Goal: Ask a question

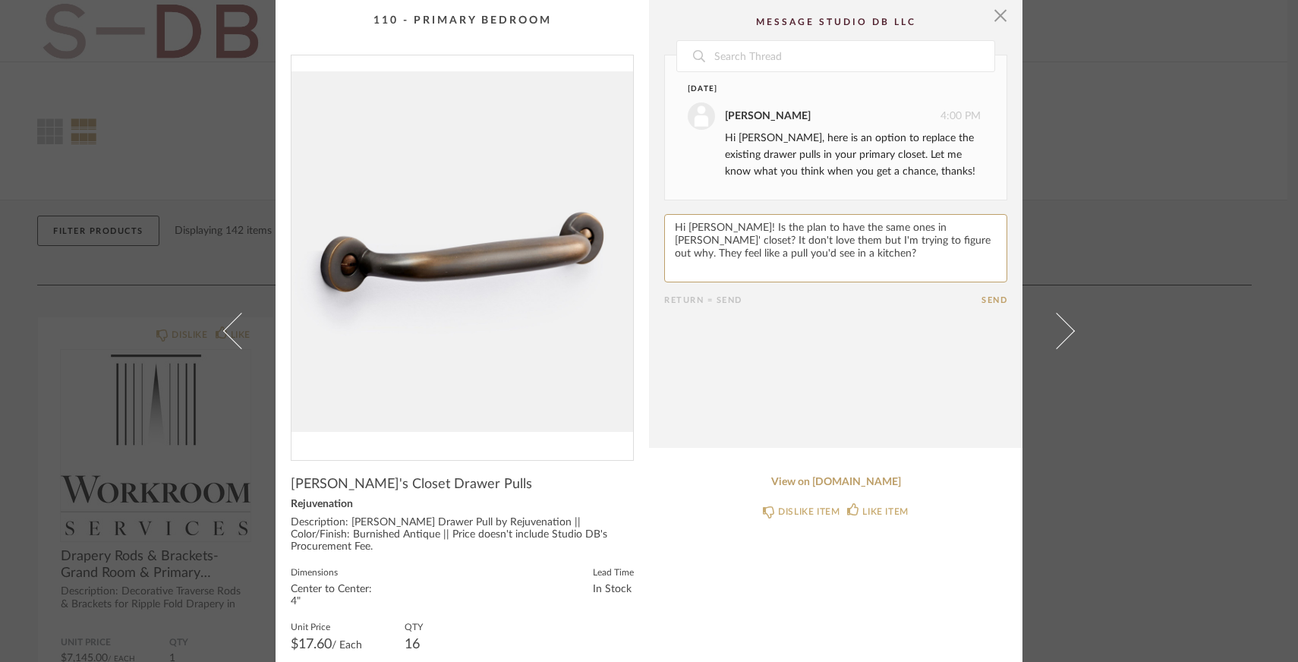
scroll to position [83, 0]
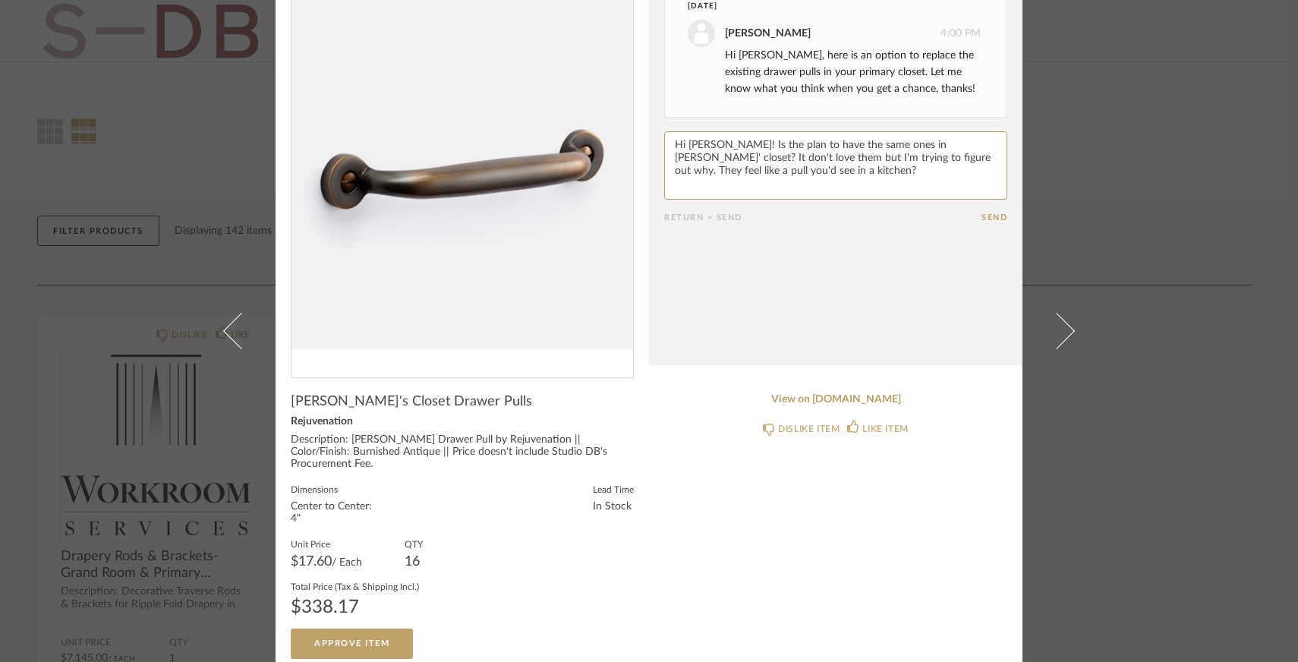
click at [790, 180] on textarea at bounding box center [835, 165] width 343 height 68
click at [866, 157] on textarea at bounding box center [835, 165] width 343 height 68
click at [892, 182] on textarea at bounding box center [835, 165] width 343 height 68
drag, startPoint x: 919, startPoint y: 184, endPoint x: 821, endPoint y: 181, distance: 98.0
click at [821, 181] on textarea at bounding box center [835, 165] width 343 height 68
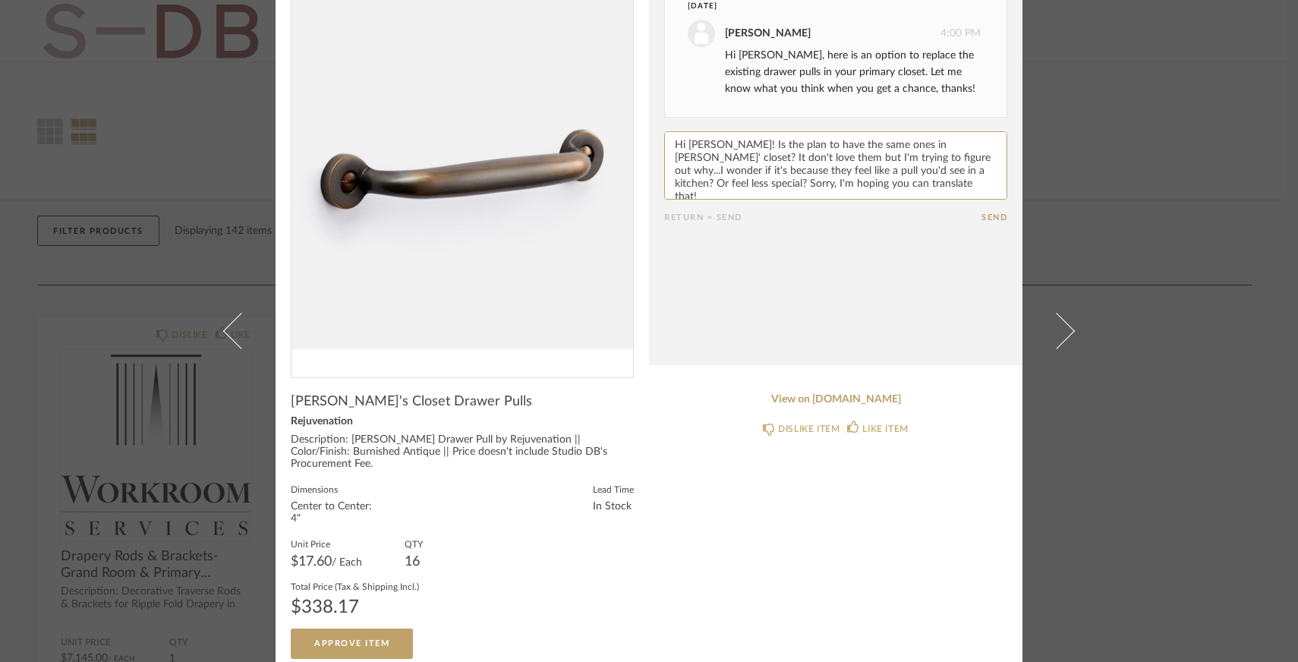
drag, startPoint x: 960, startPoint y: 171, endPoint x: 997, endPoint y: 186, distance: 40.2
click at [998, 186] on textarea at bounding box center [835, 165] width 343 height 68
type textarea "Hi [PERSON_NAME]! Is the plan to have the same ones in [PERSON_NAME]' closet? I…"
click at [982, 217] on button "Send" at bounding box center [995, 218] width 26 height 10
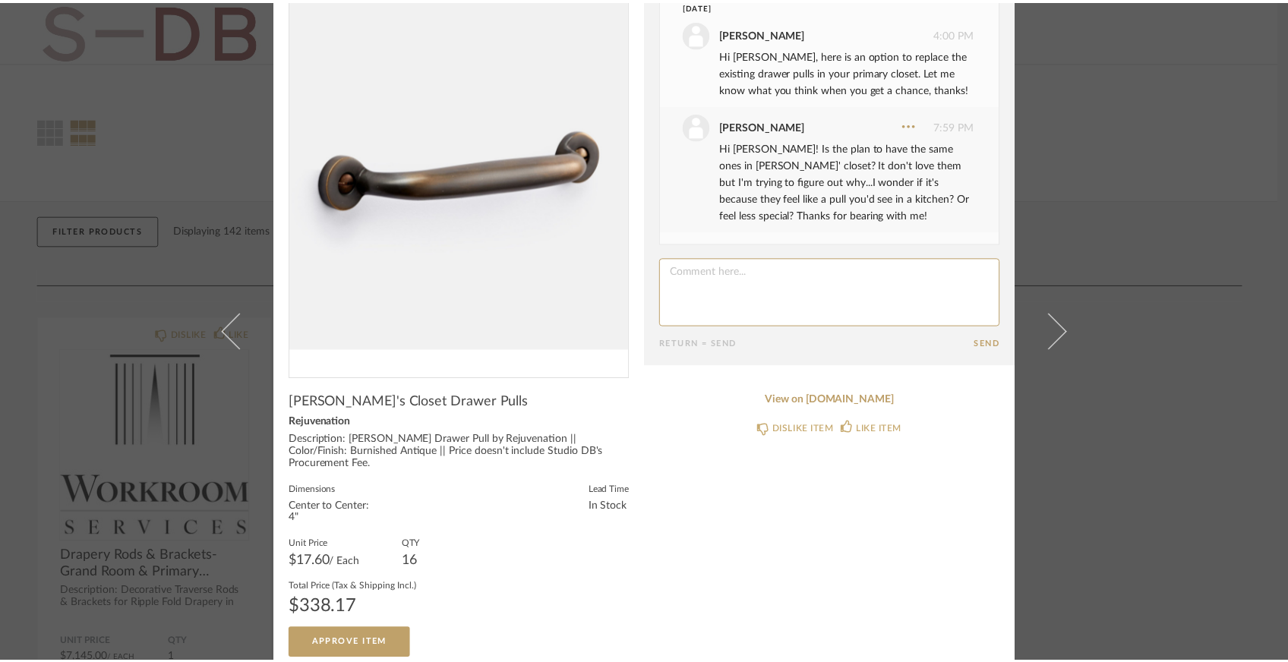
scroll to position [0, 0]
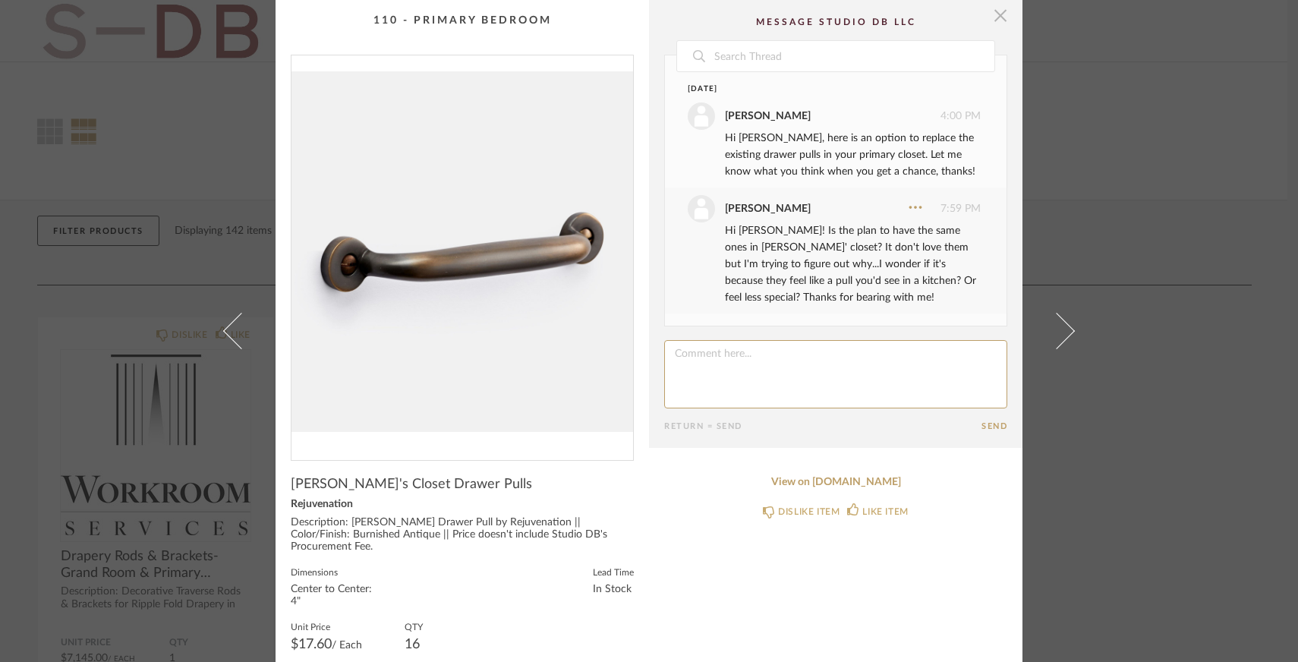
click at [998, 17] on span "button" at bounding box center [1000, 15] width 30 height 30
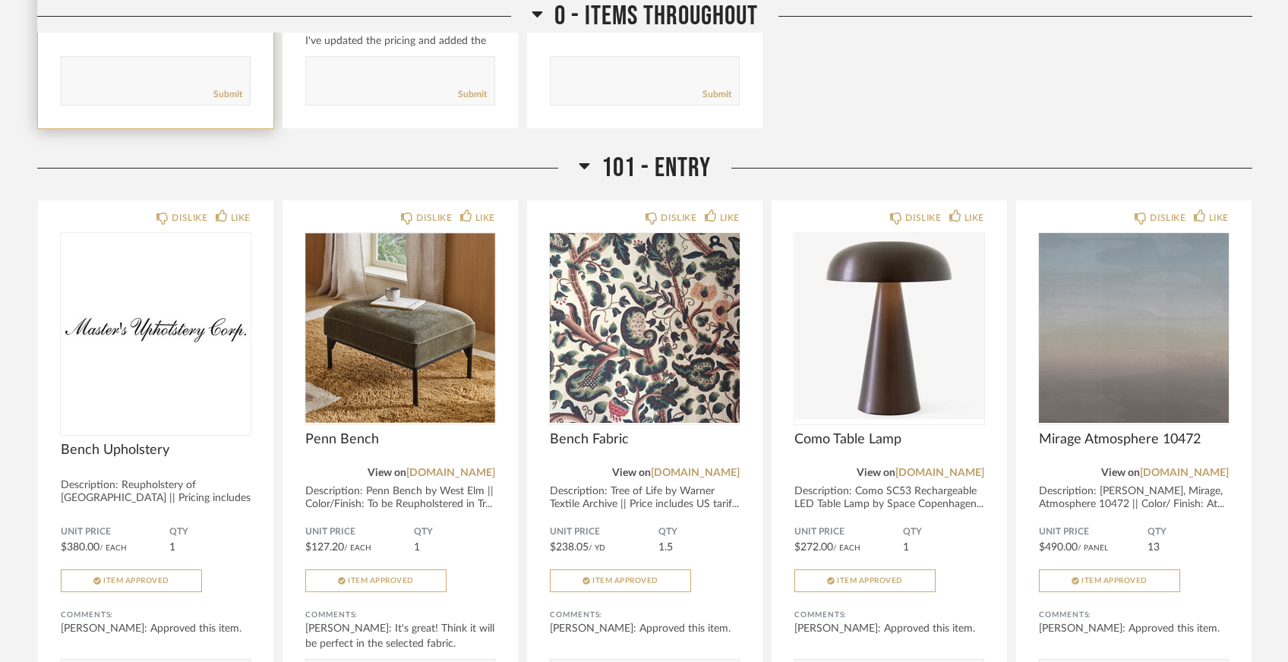
scroll to position [724, 0]
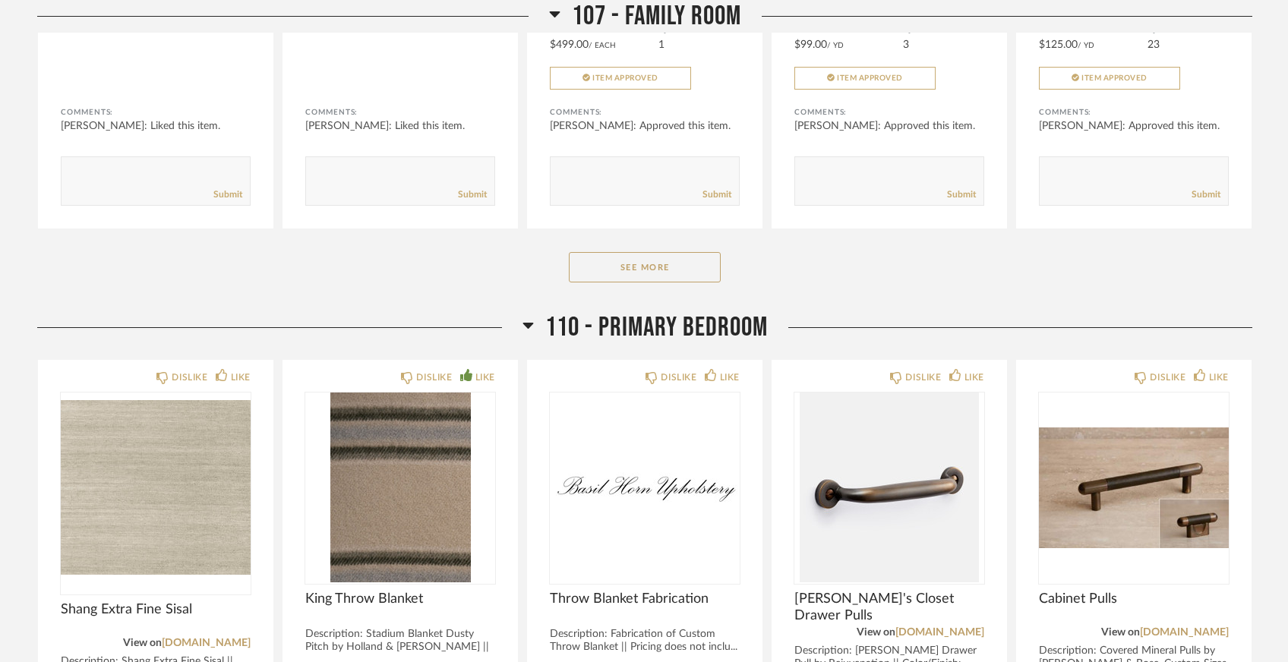
scroll to position [4119, 0]
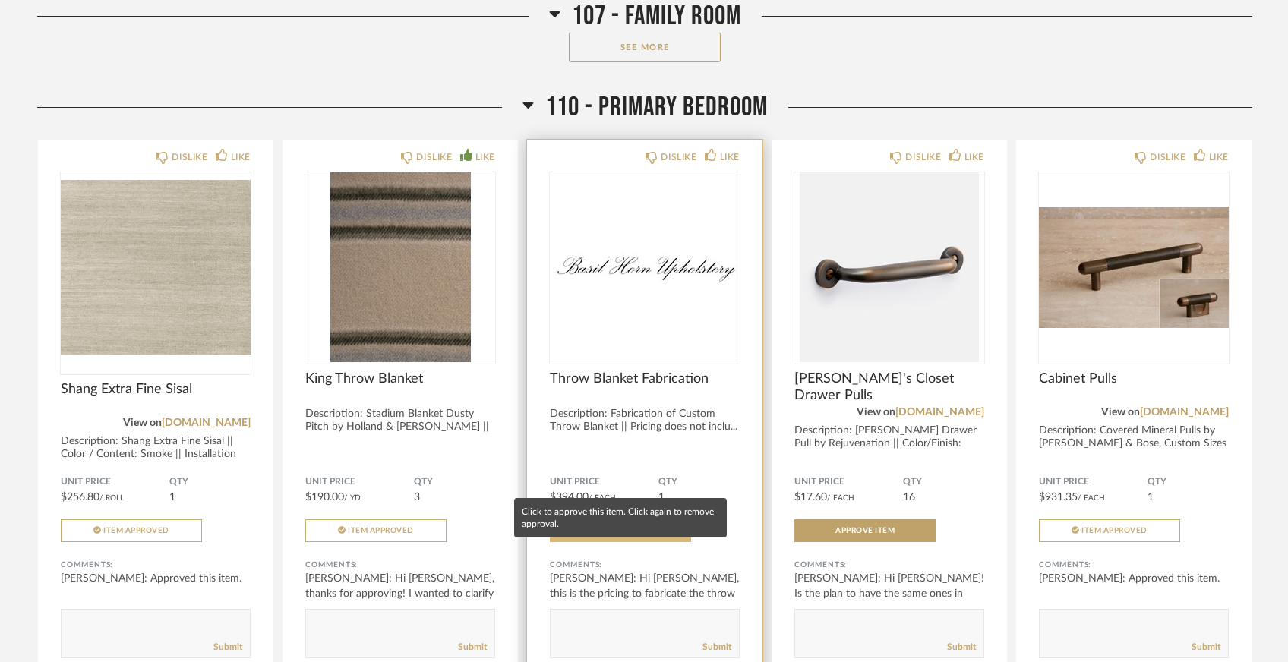
click at [591, 527] on span "Approve Item" at bounding box center [620, 531] width 59 height 8
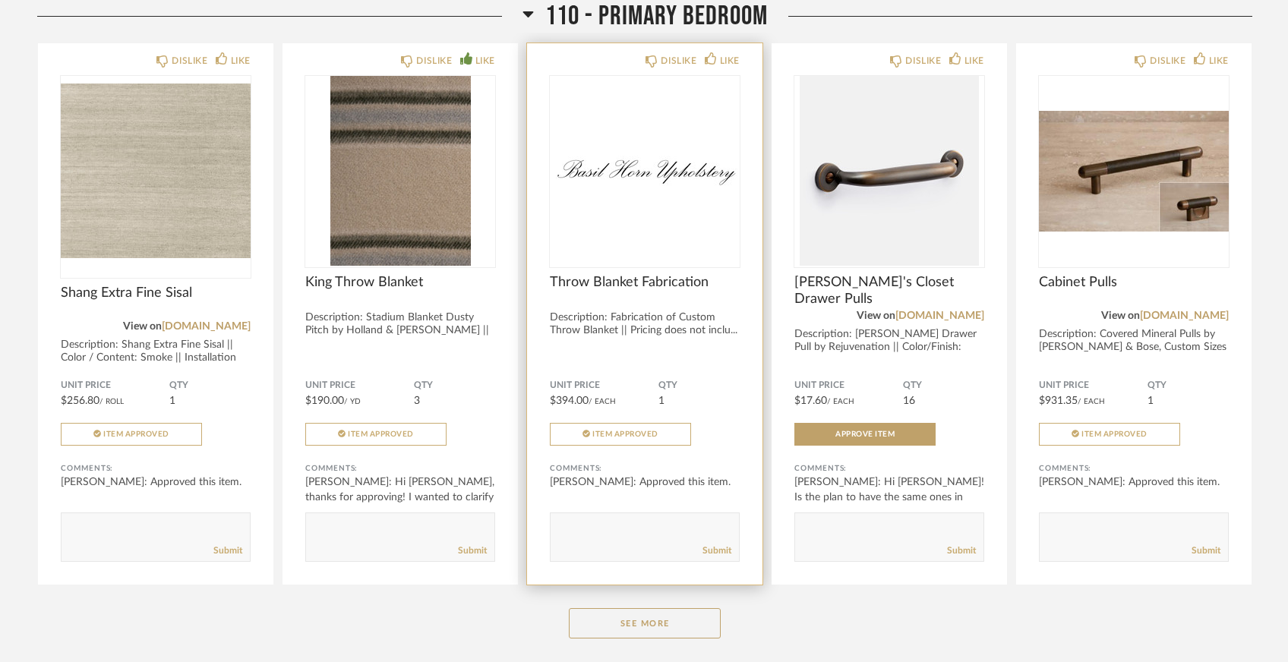
scroll to position [4220, 0]
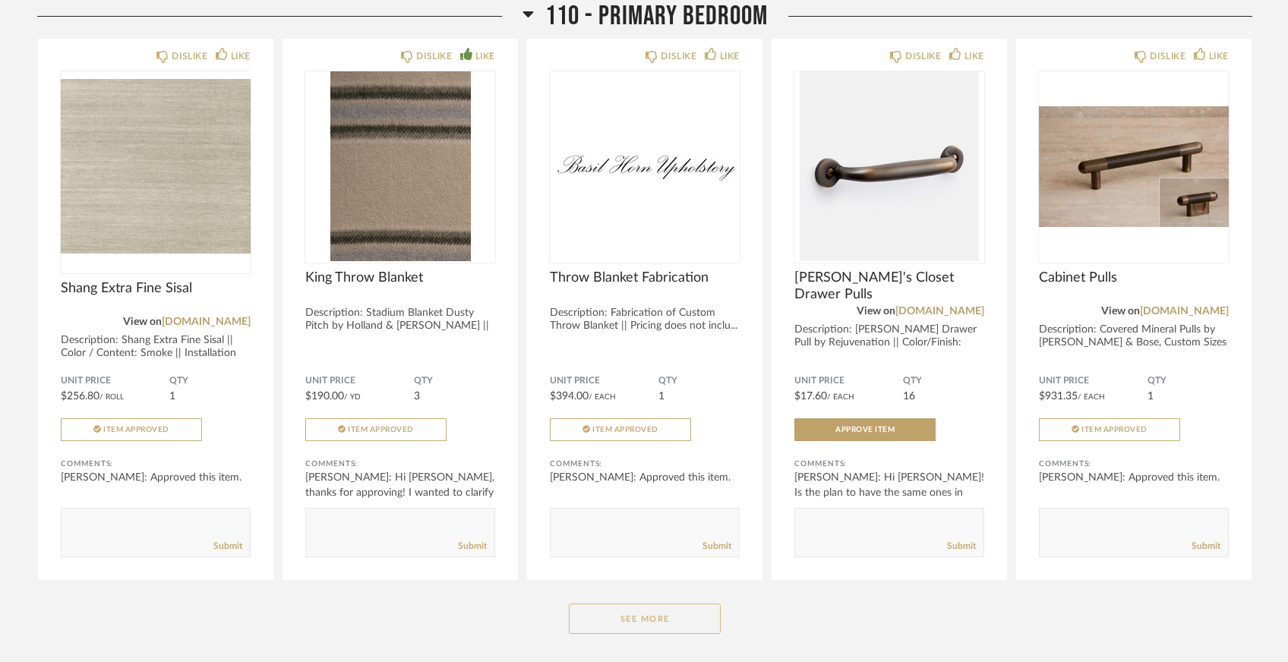
click at [645, 604] on button "See More" at bounding box center [645, 619] width 152 height 30
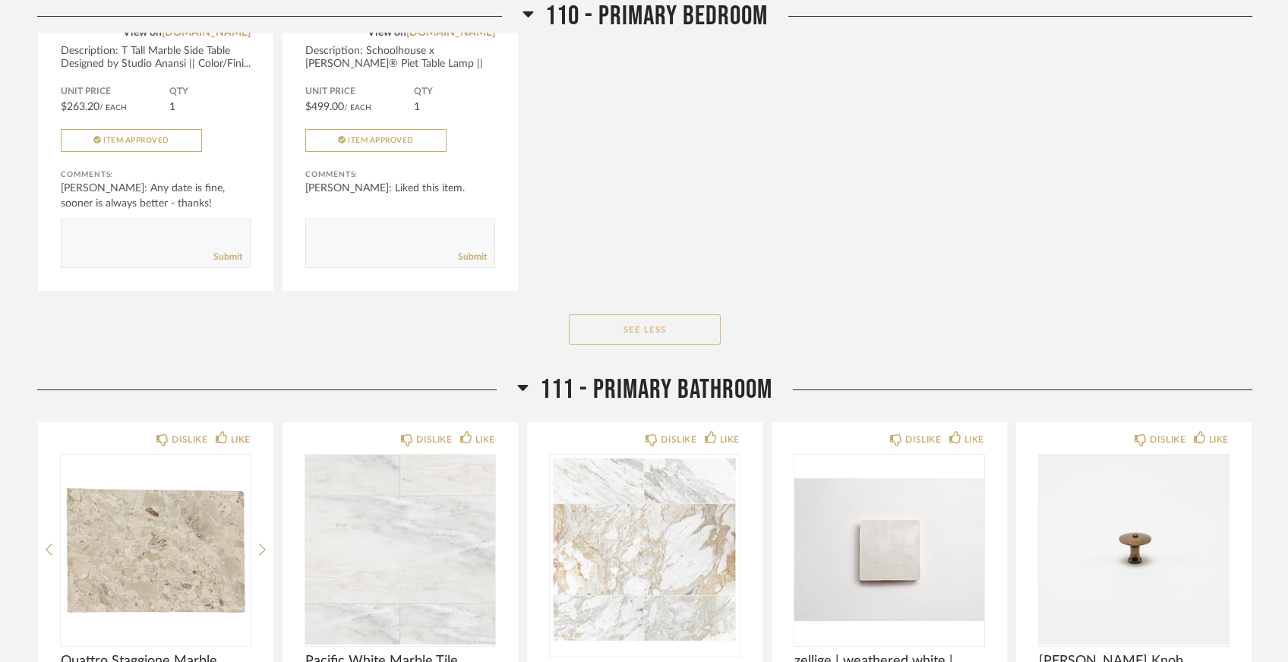
scroll to position [6490, 0]
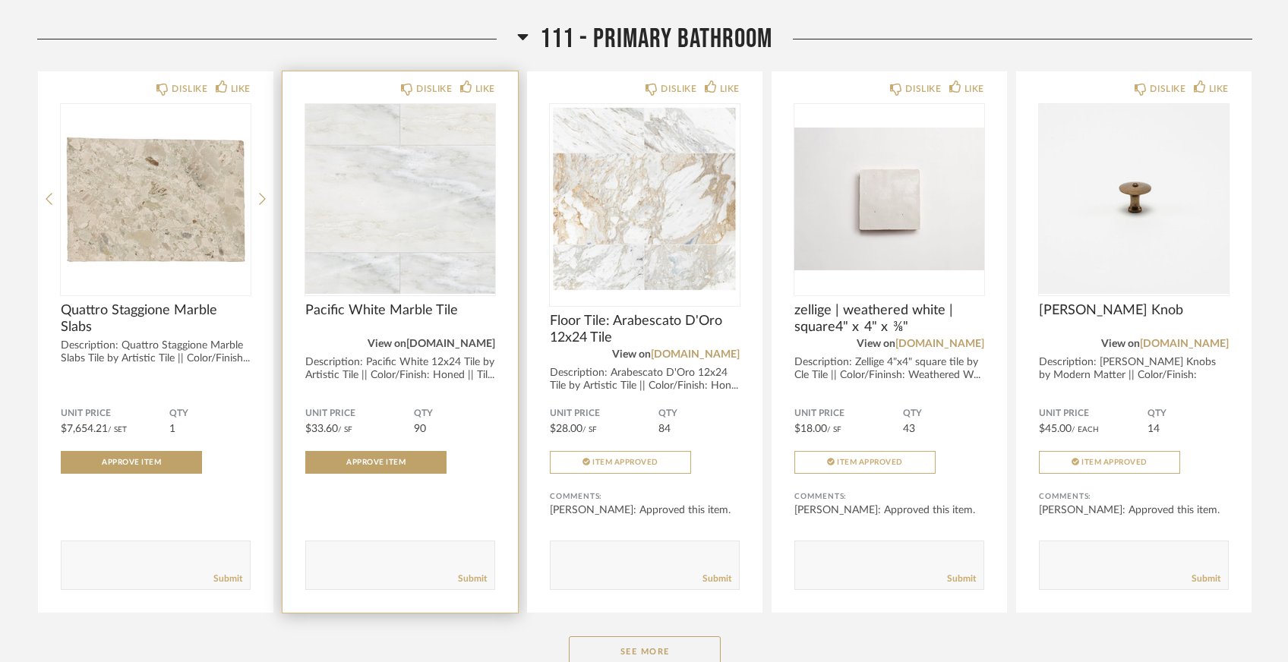
click at [479, 339] on link "artistictile.com" at bounding box center [450, 344] width 89 height 11
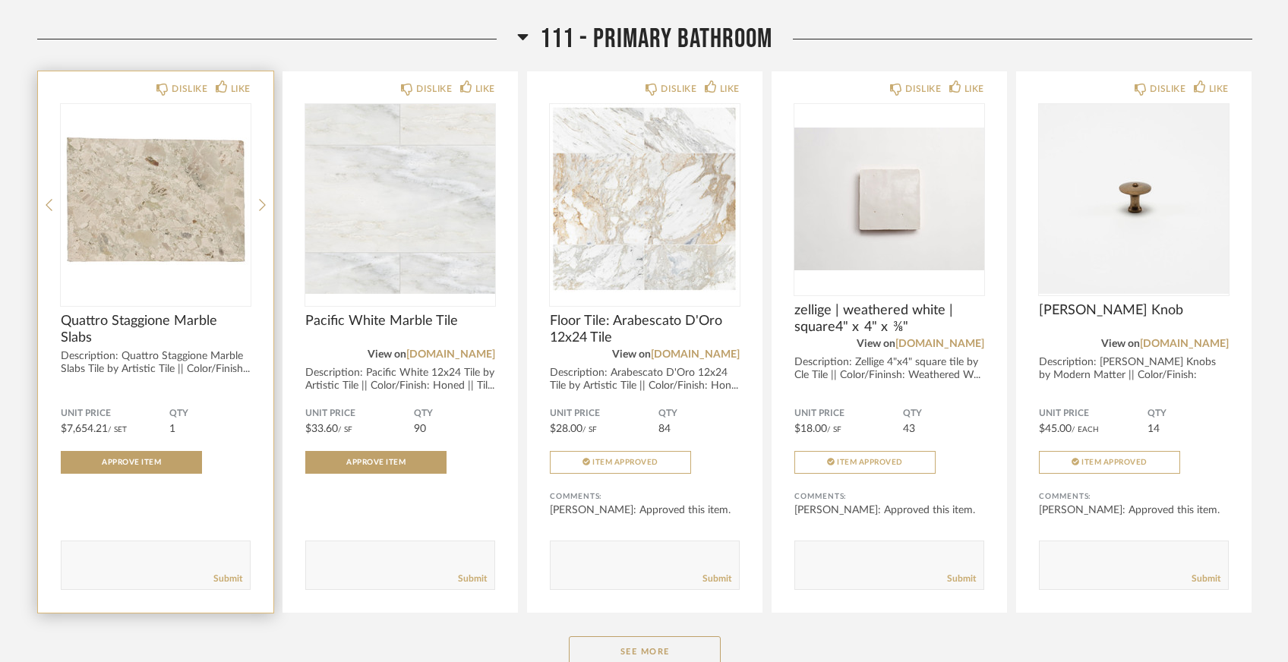
click at [258, 149] on div "DISLIKE LIKE Quattro Staggione Marble Slabs Description: Quattro Staggione Marb…" at bounding box center [155, 341] width 235 height 541
click at [263, 198] on icon at bounding box center [262, 205] width 7 height 14
click at [175, 207] on img "1" at bounding box center [156, 199] width 190 height 190
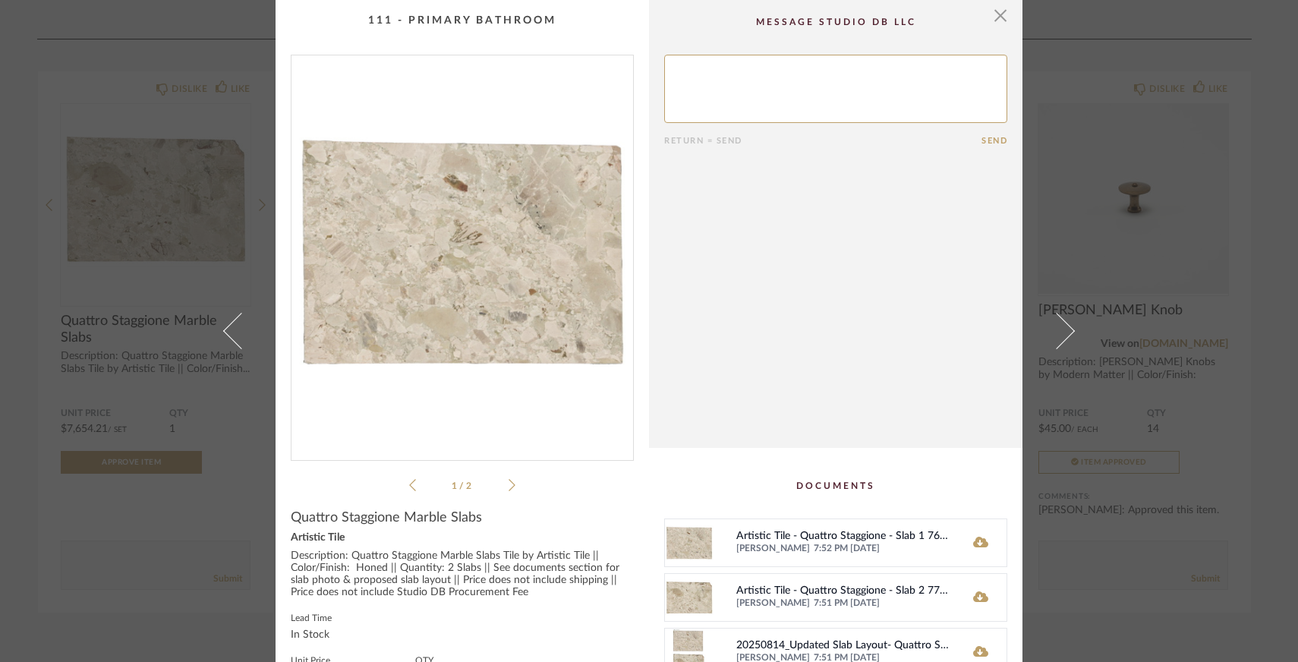
scroll to position [3, 0]
click at [509, 488] on icon at bounding box center [512, 482] width 7 height 14
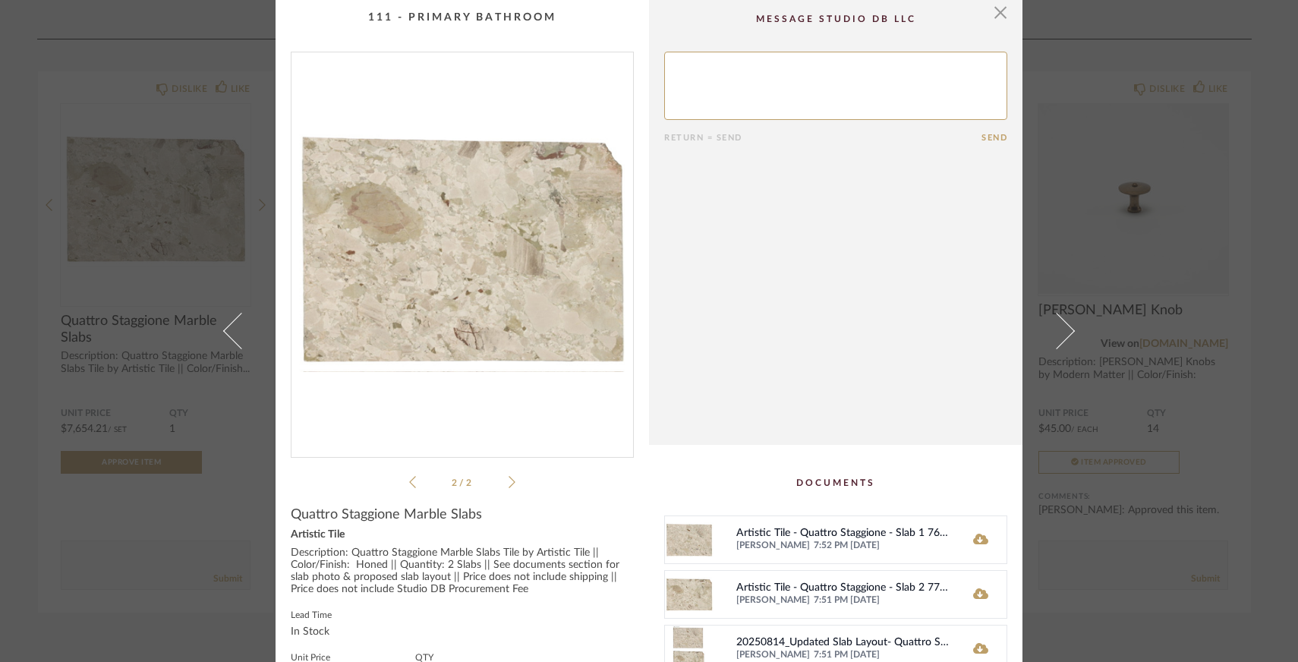
click at [416, 478] on li "2 / 2" at bounding box center [462, 482] width 93 height 18
click at [409, 480] on icon at bounding box center [412, 482] width 7 height 14
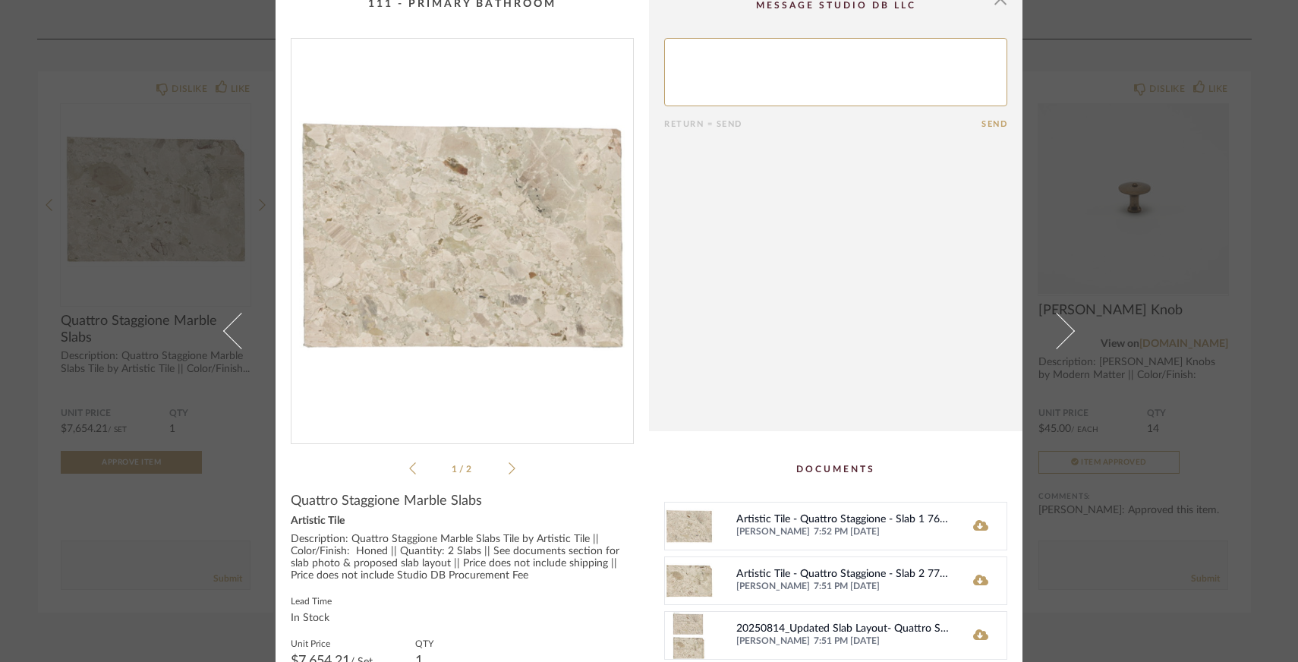
scroll to position [0, 0]
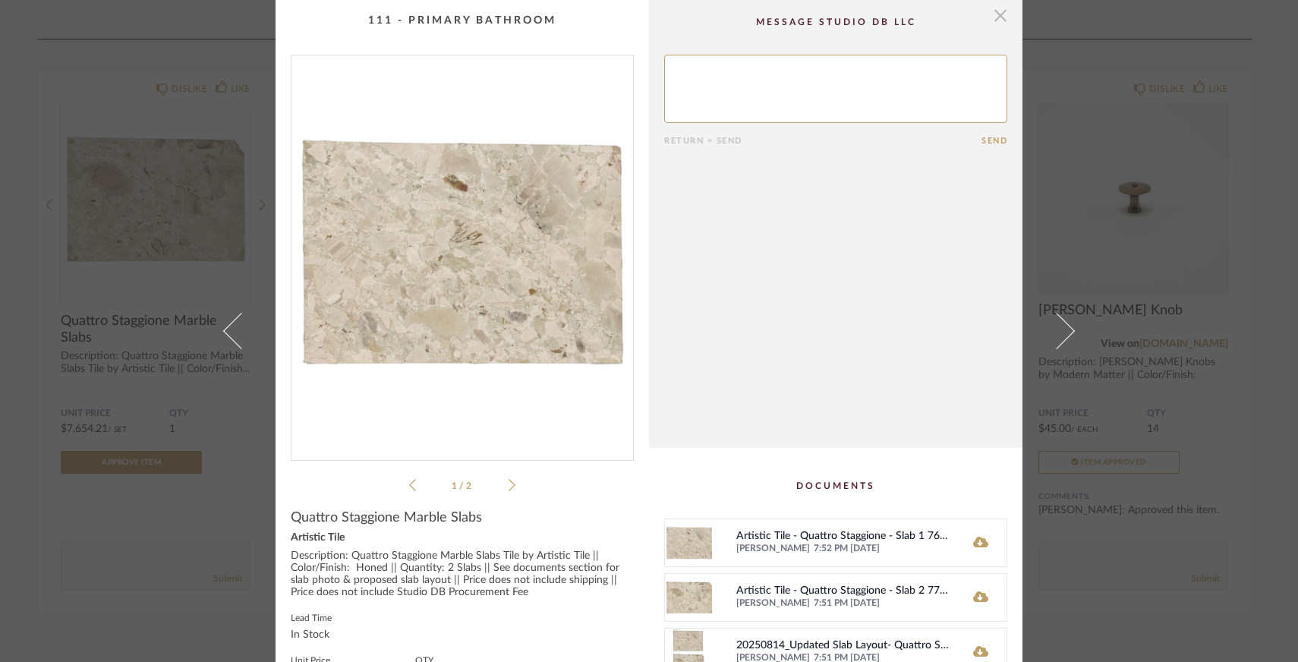
click at [995, 18] on span "button" at bounding box center [1000, 15] width 30 height 30
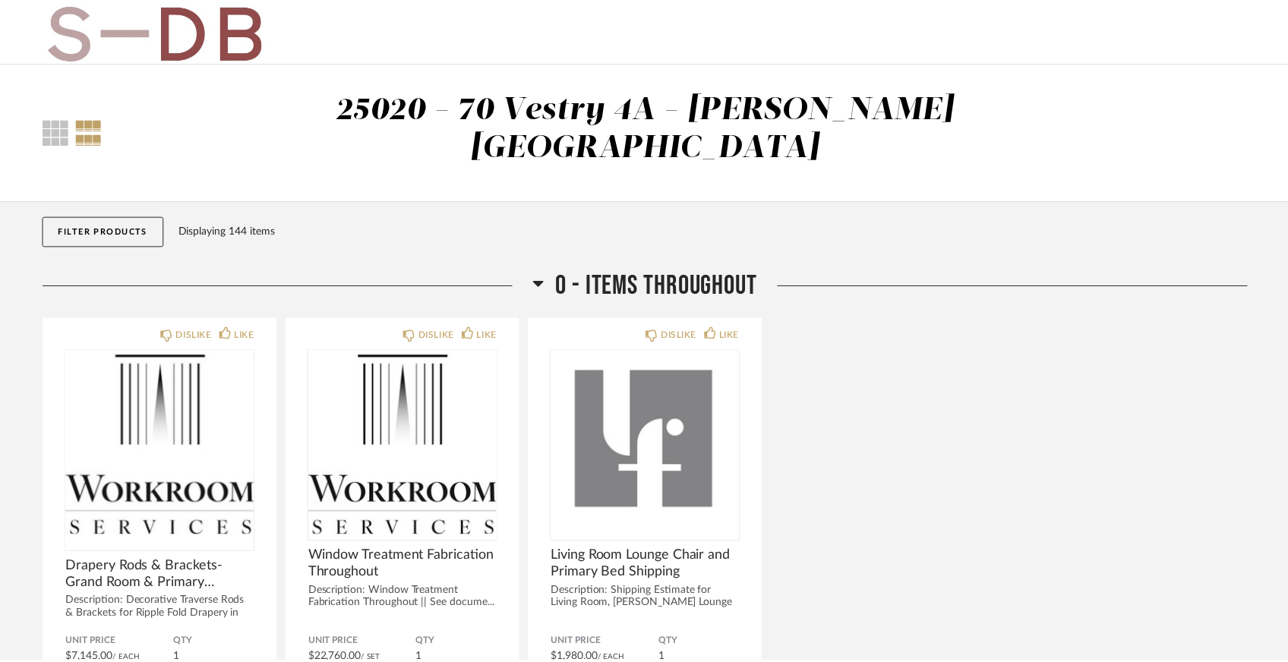
scroll to position [6490, 0]
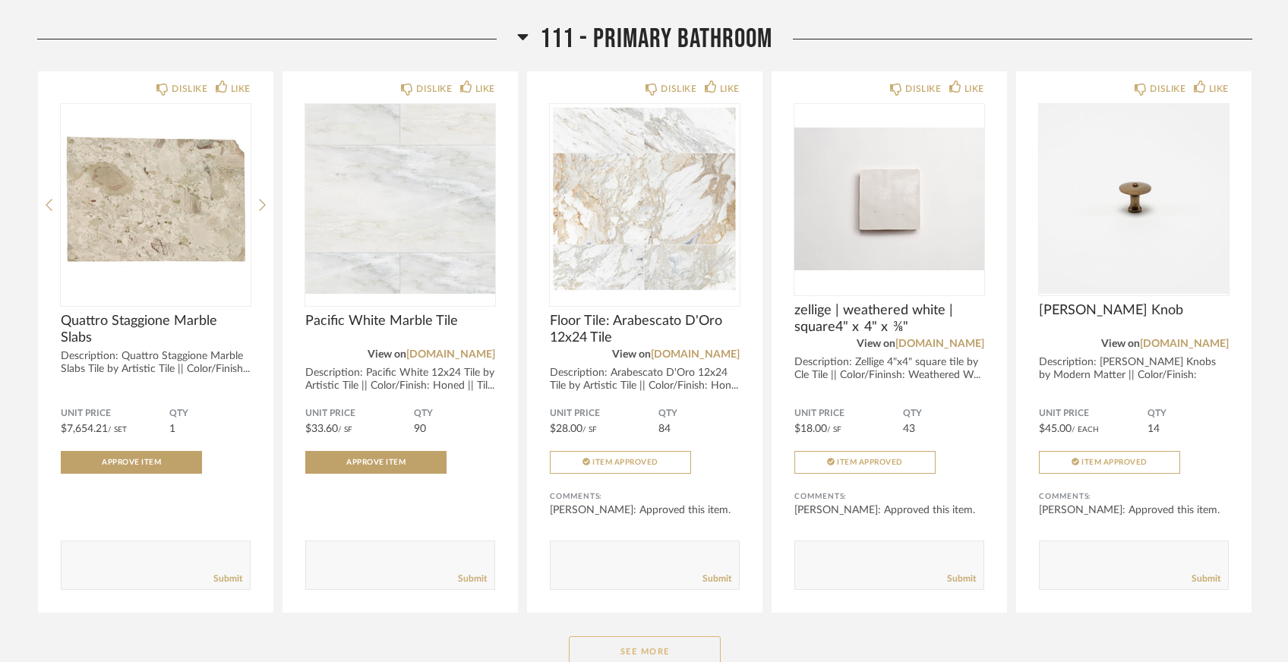
click at [657, 636] on button "See More" at bounding box center [645, 651] width 152 height 30
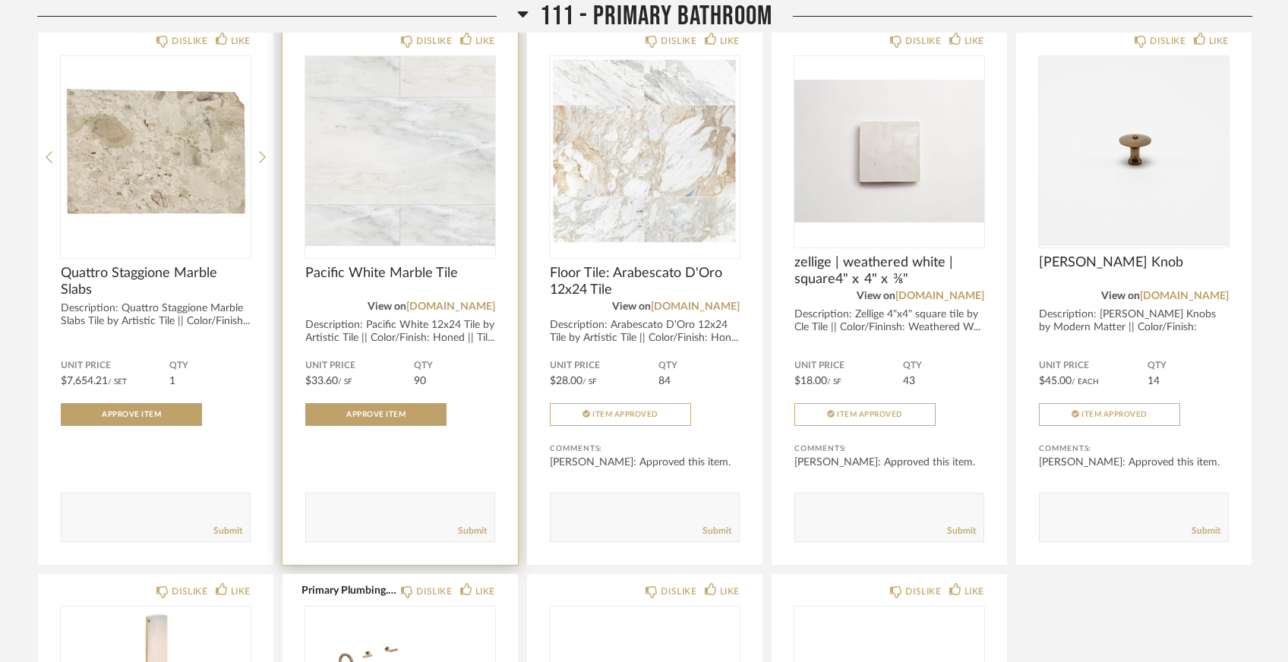
scroll to position [6534, 0]
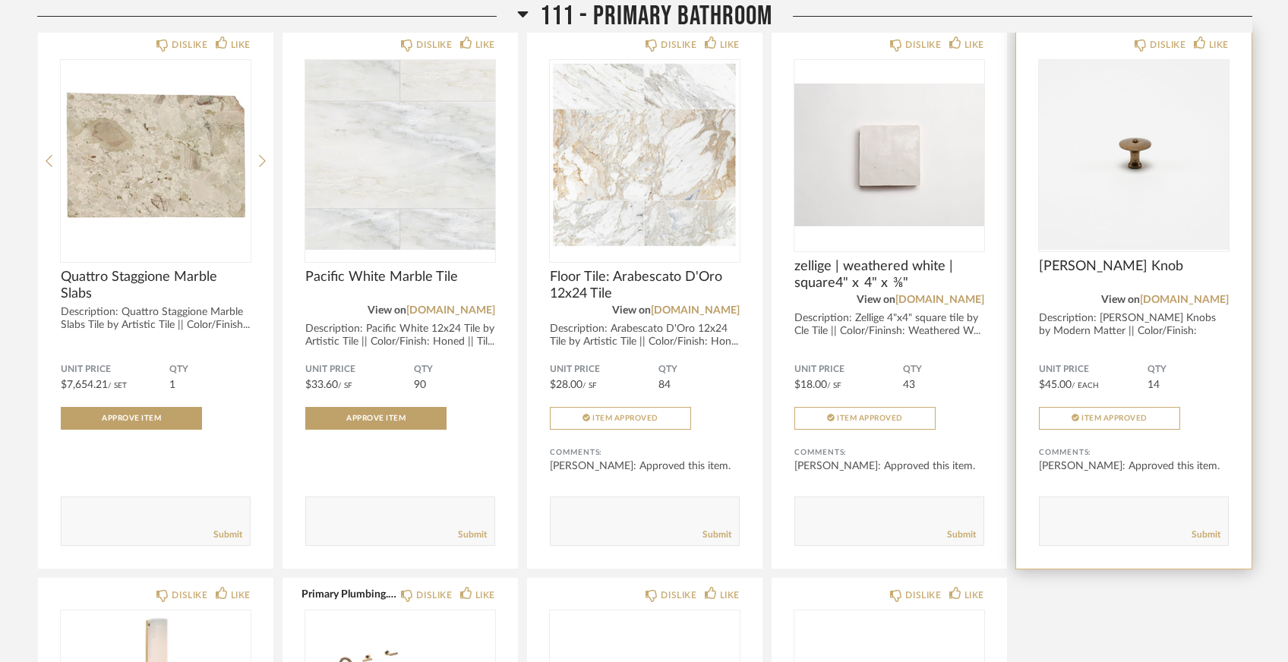
click at [1141, 504] on textarea at bounding box center [1133, 514] width 188 height 20
drag, startPoint x: 1085, startPoint y: 474, endPoint x: 1089, endPoint y: 465, distance: 10.2
click at [1089, 504] on textarea at bounding box center [1133, 514] width 188 height 20
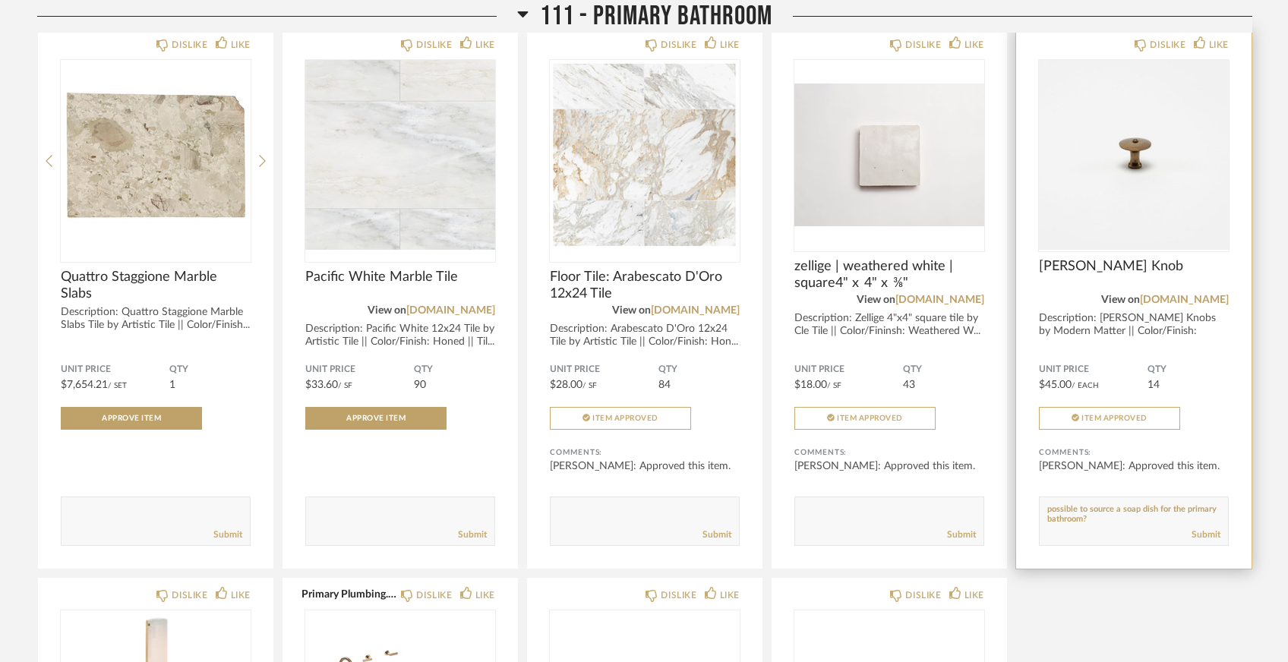
click at [1129, 504] on textarea at bounding box center [1133, 514] width 188 height 20
click at [1130, 504] on textarea at bounding box center [1133, 514] width 188 height 20
type textarea "Hi Lauren! Very specific, but is it possible to source a soap dish for hand soa…"
click at [1203, 528] on link "Submit" at bounding box center [1205, 534] width 29 height 13
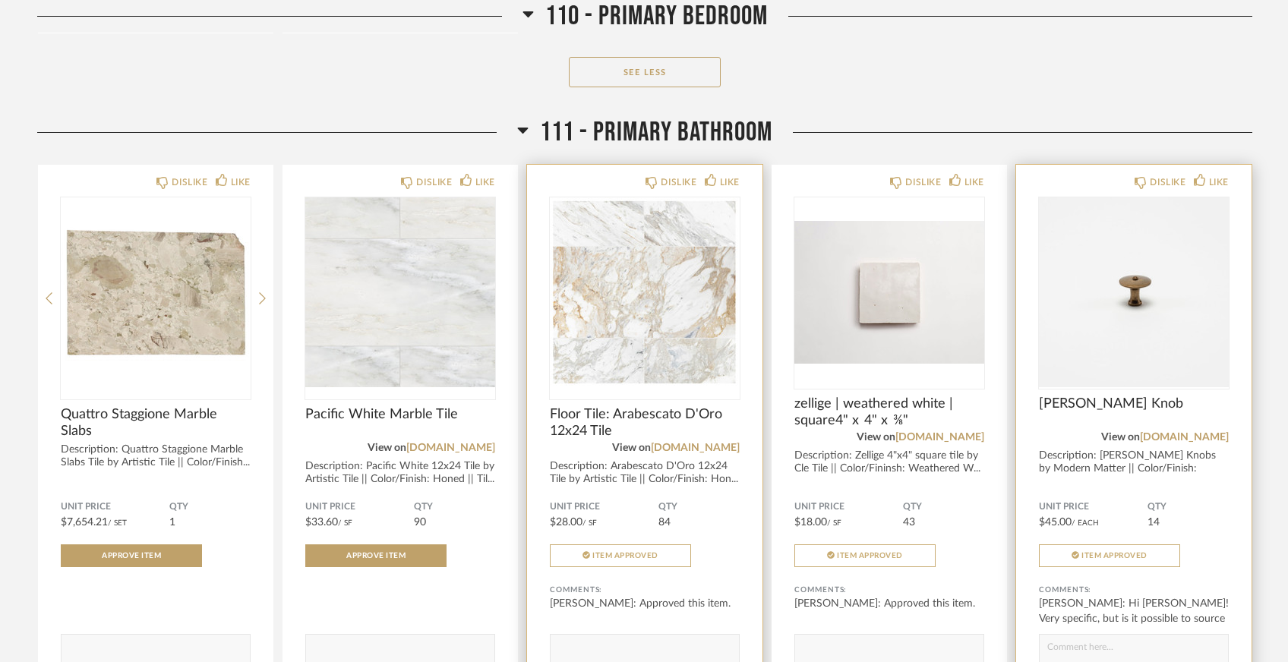
scroll to position [6397, 0]
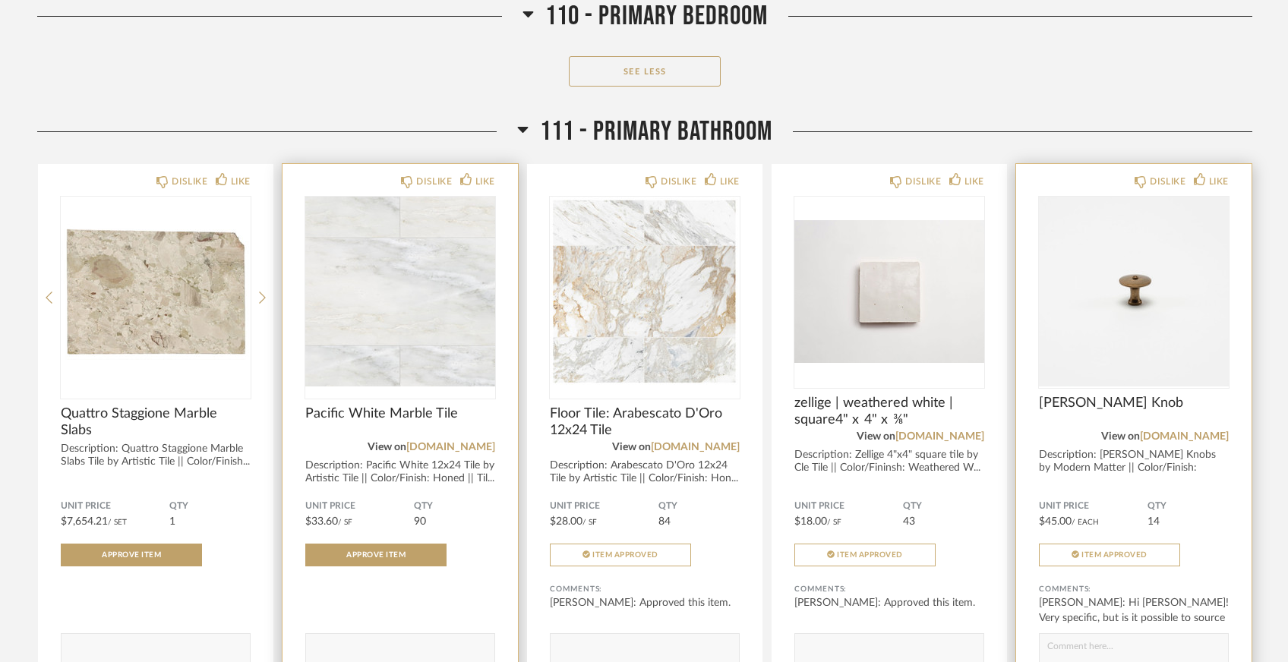
click at [445, 299] on img "0" at bounding box center [400, 292] width 190 height 190
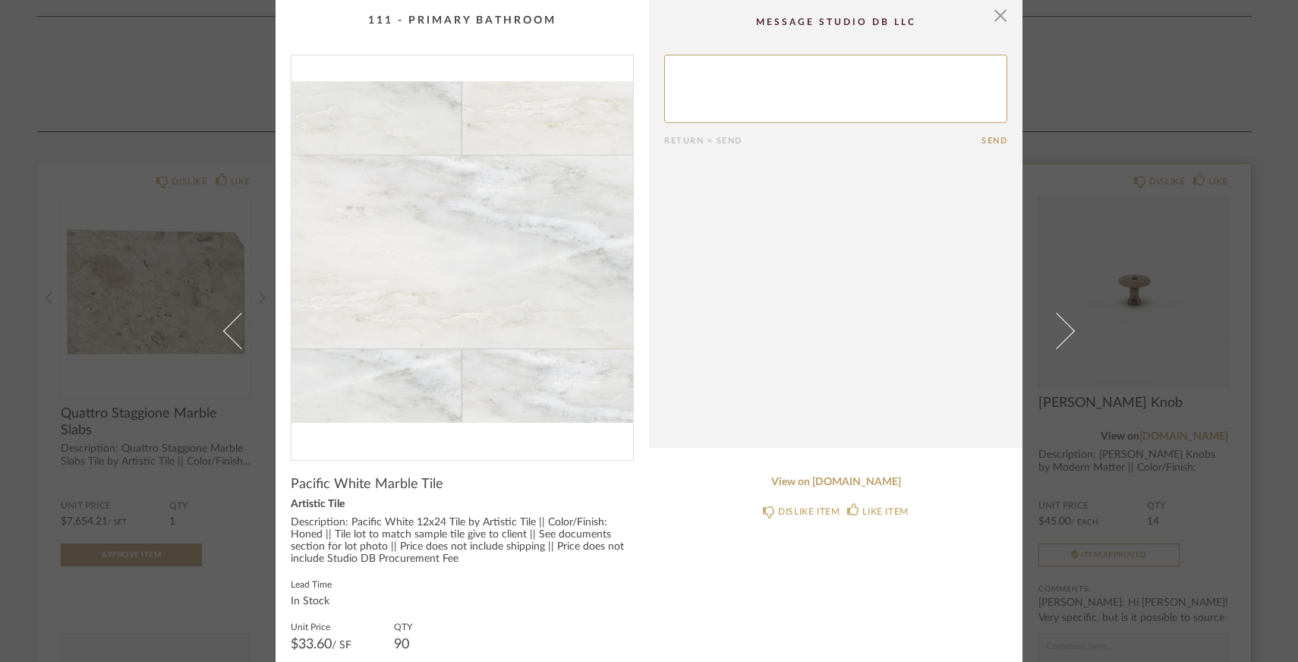
scroll to position [94, 0]
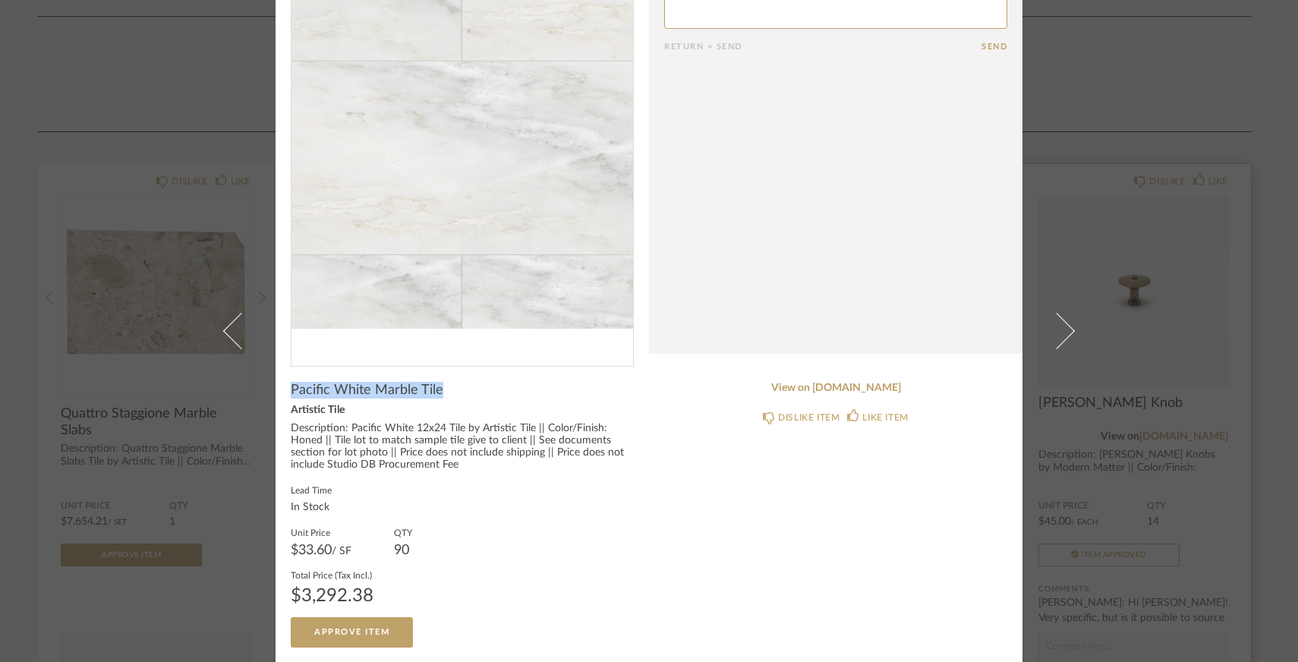
drag, startPoint x: 449, startPoint y: 389, endPoint x: 273, endPoint y: 383, distance: 176.2
click at [276, 383] on cpp-summary-info "Pacific White Marble Tile Artistic Tile Description: Pacific White 12x24 Tile b…" at bounding box center [463, 507] width 374 height 281
copy span "Pacific White Marble Tile"
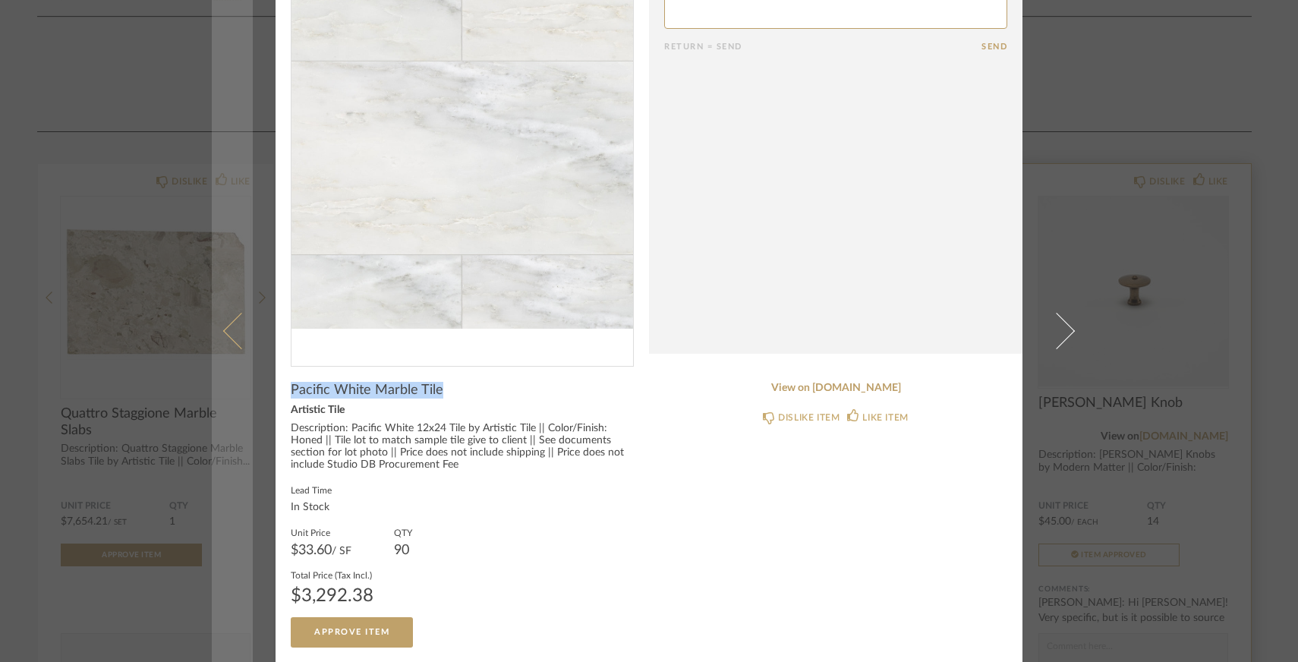
click at [225, 111] on link at bounding box center [232, 331] width 41 height 662
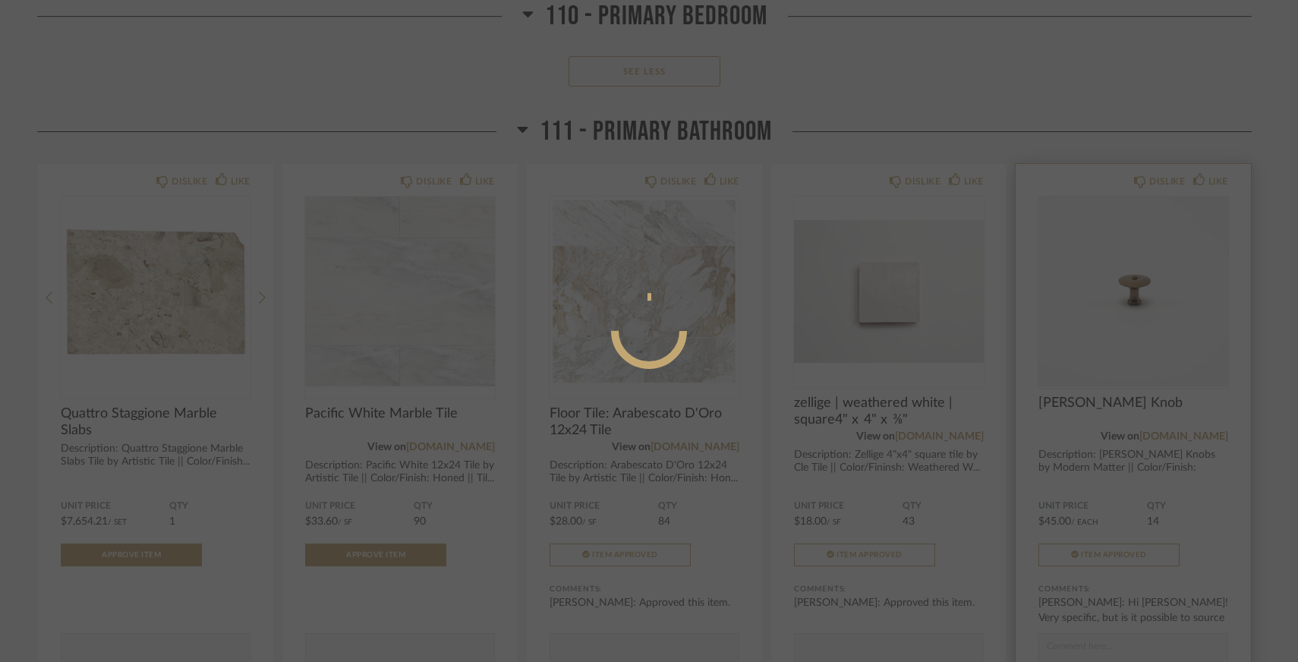
scroll to position [0, 0]
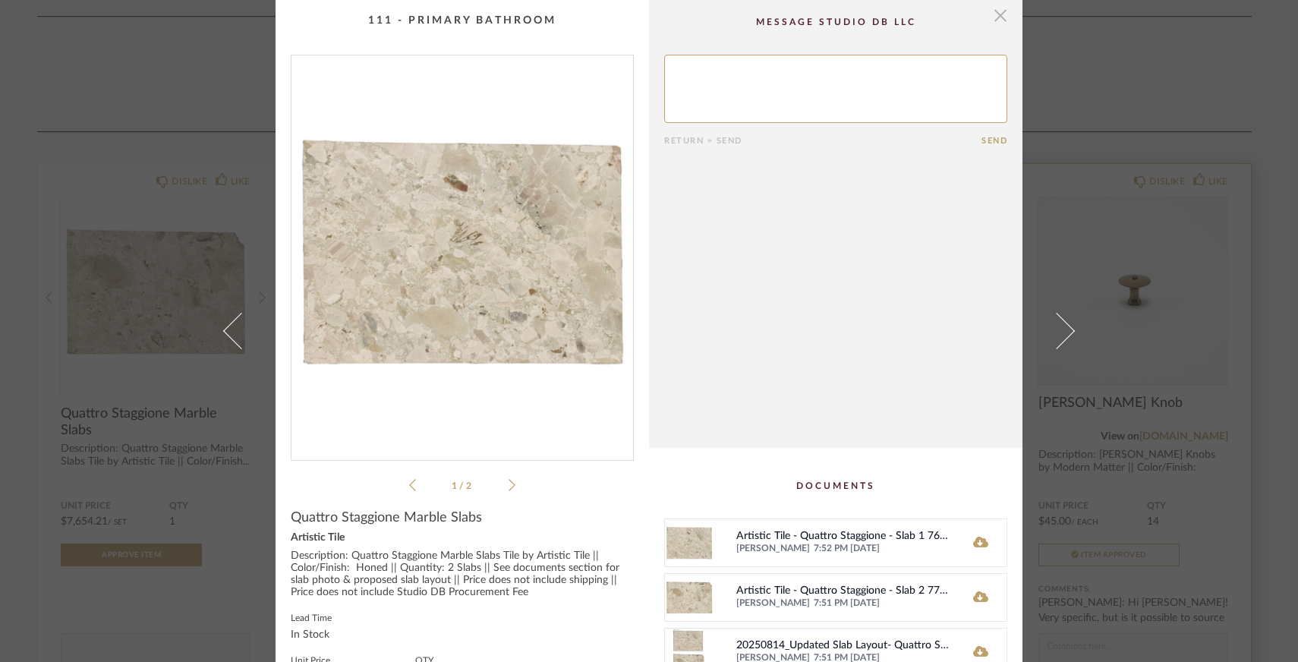
click at [991, 23] on span "button" at bounding box center [1000, 15] width 30 height 30
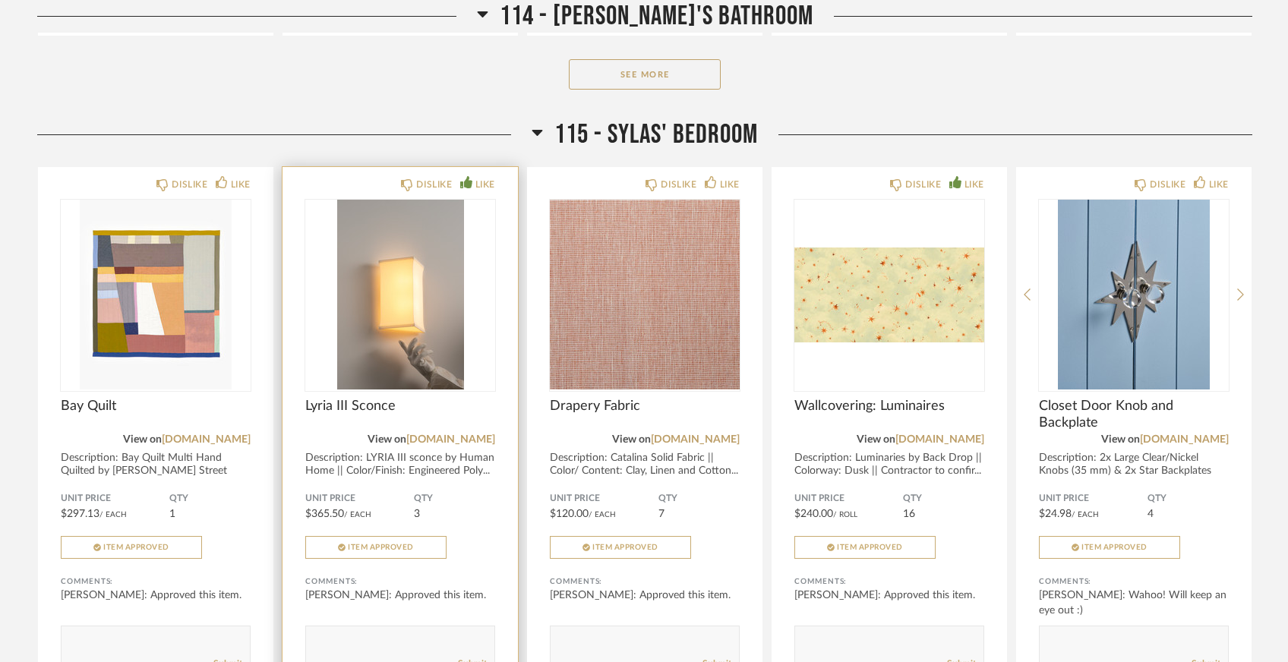
scroll to position [9346, 0]
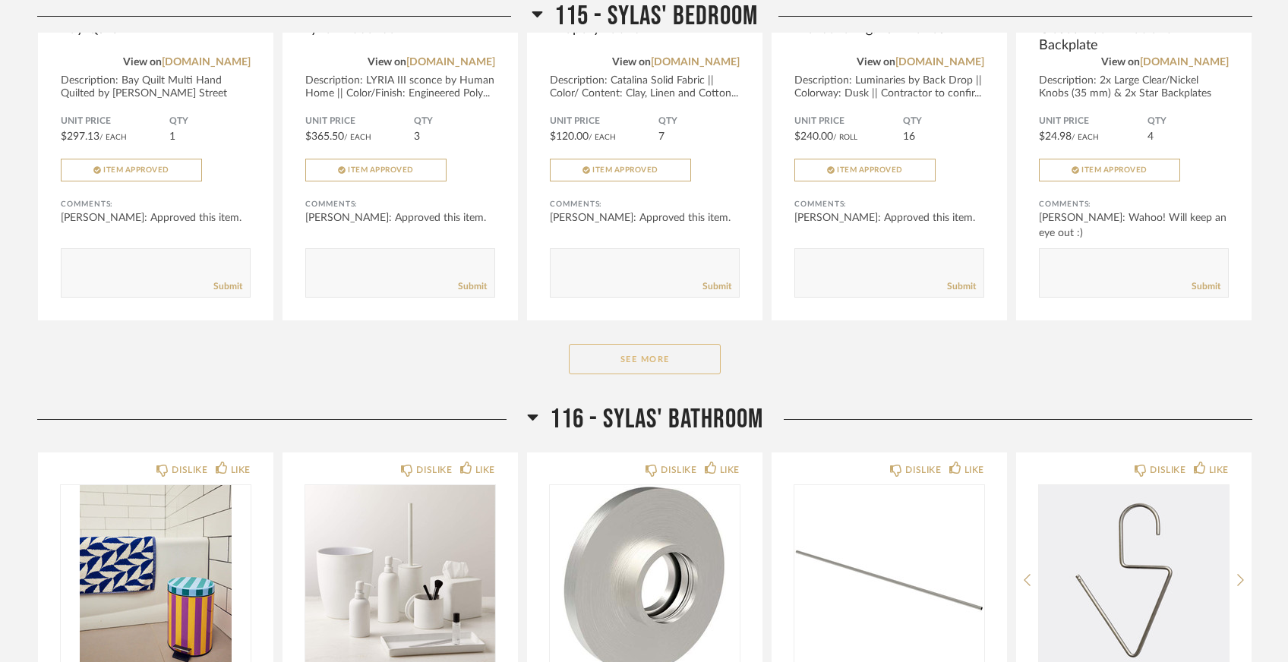
click at [632, 344] on button "See More" at bounding box center [645, 359] width 152 height 30
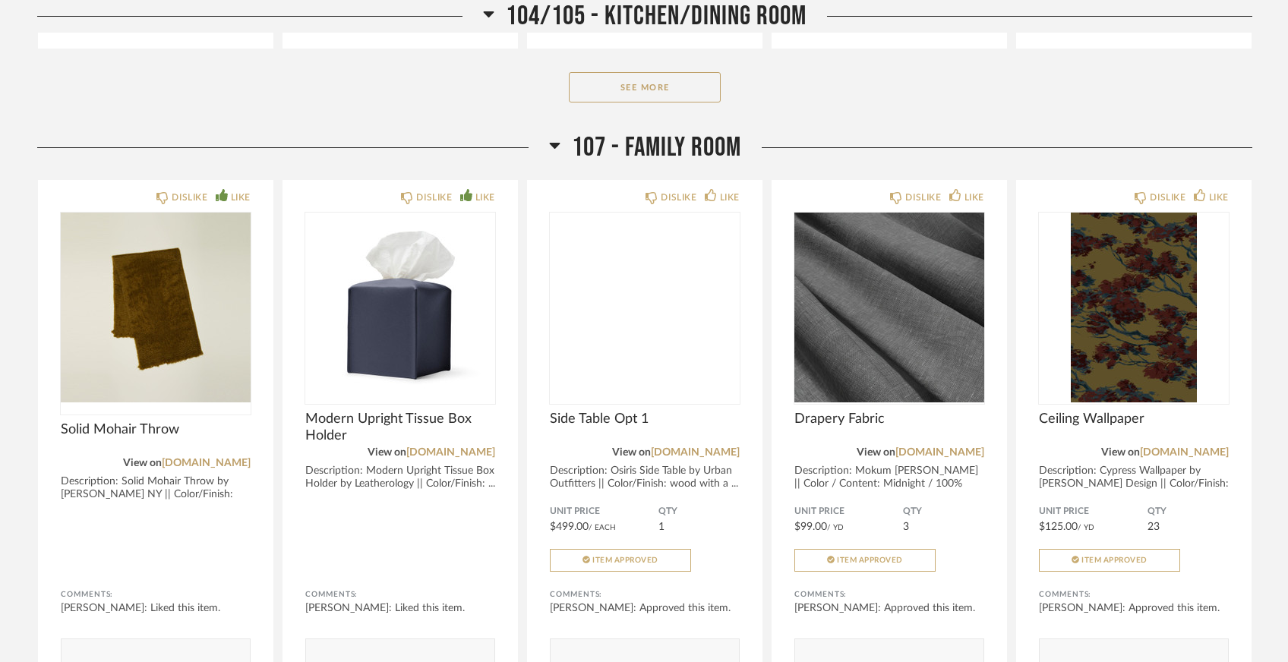
scroll to position [3413, 0]
